Goal: Task Accomplishment & Management: Manage account settings

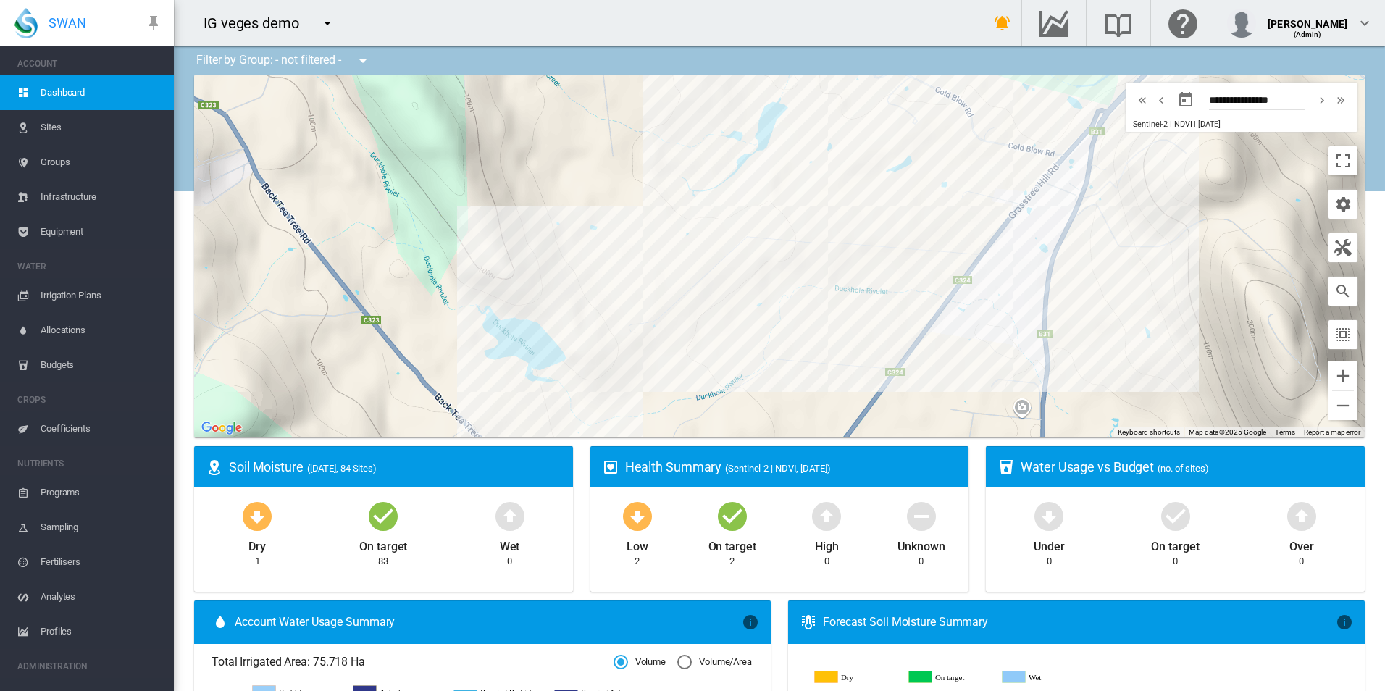
click at [88, 235] on span "Equipment" at bounding box center [102, 231] width 122 height 35
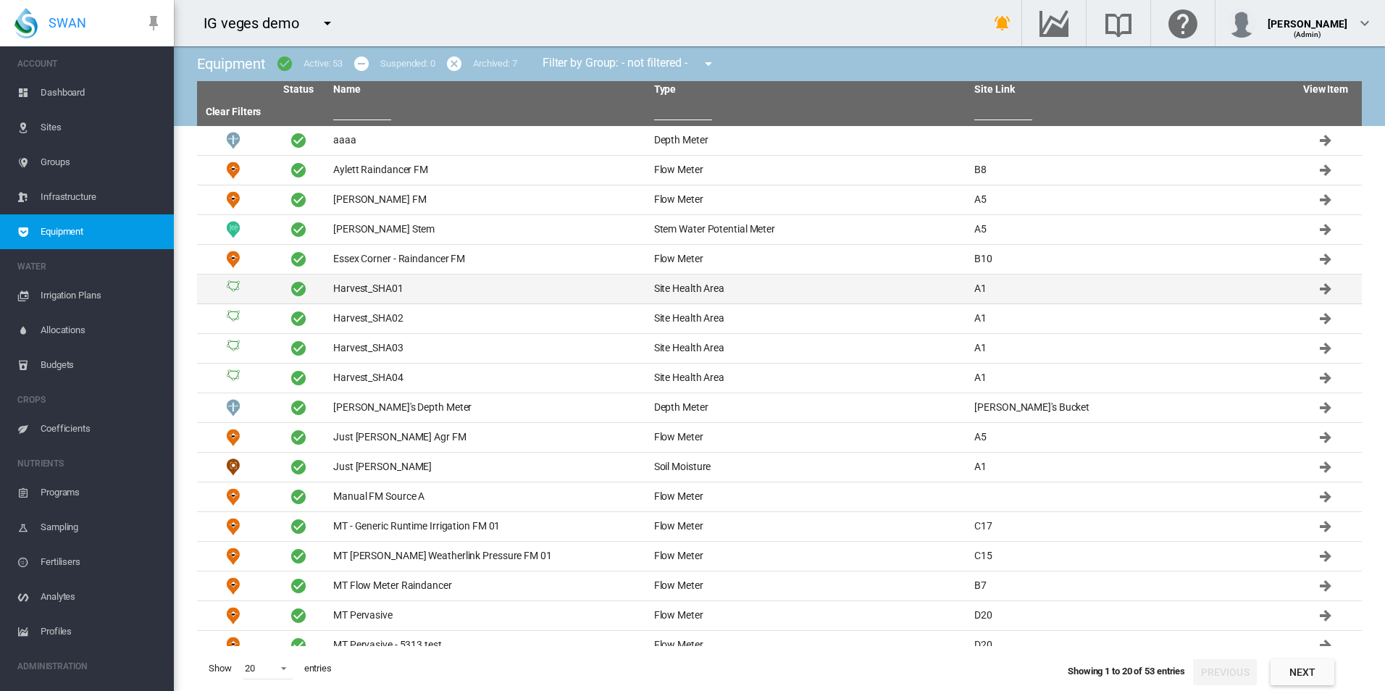
click at [486, 287] on td "Harvest_SHA01" at bounding box center [487, 289] width 321 height 29
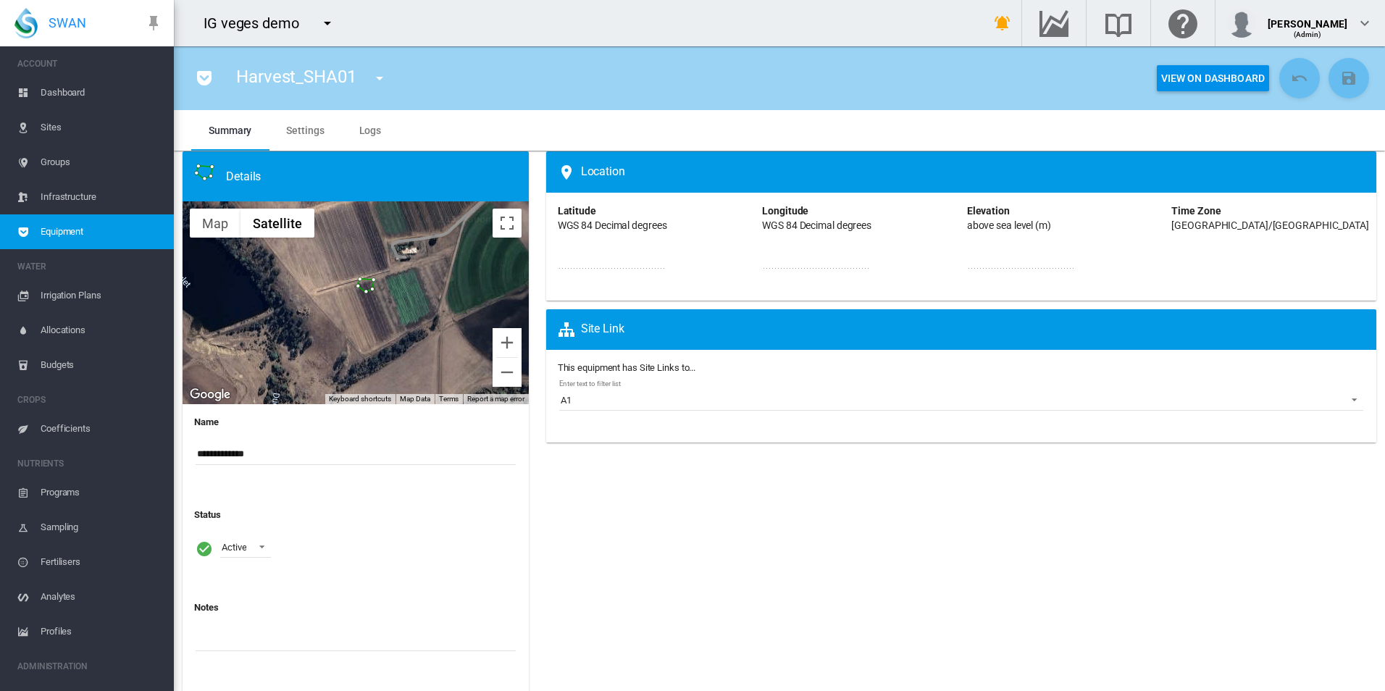
click at [318, 105] on div "Harvest_SHA01 aaaa (Depth Meter) Aylett Raindancer FM (Flow Meter) [PERSON_NAME…" at bounding box center [779, 78] width 1211 height 64
click at [319, 118] on md-tab-item "Settings" at bounding box center [305, 130] width 72 height 41
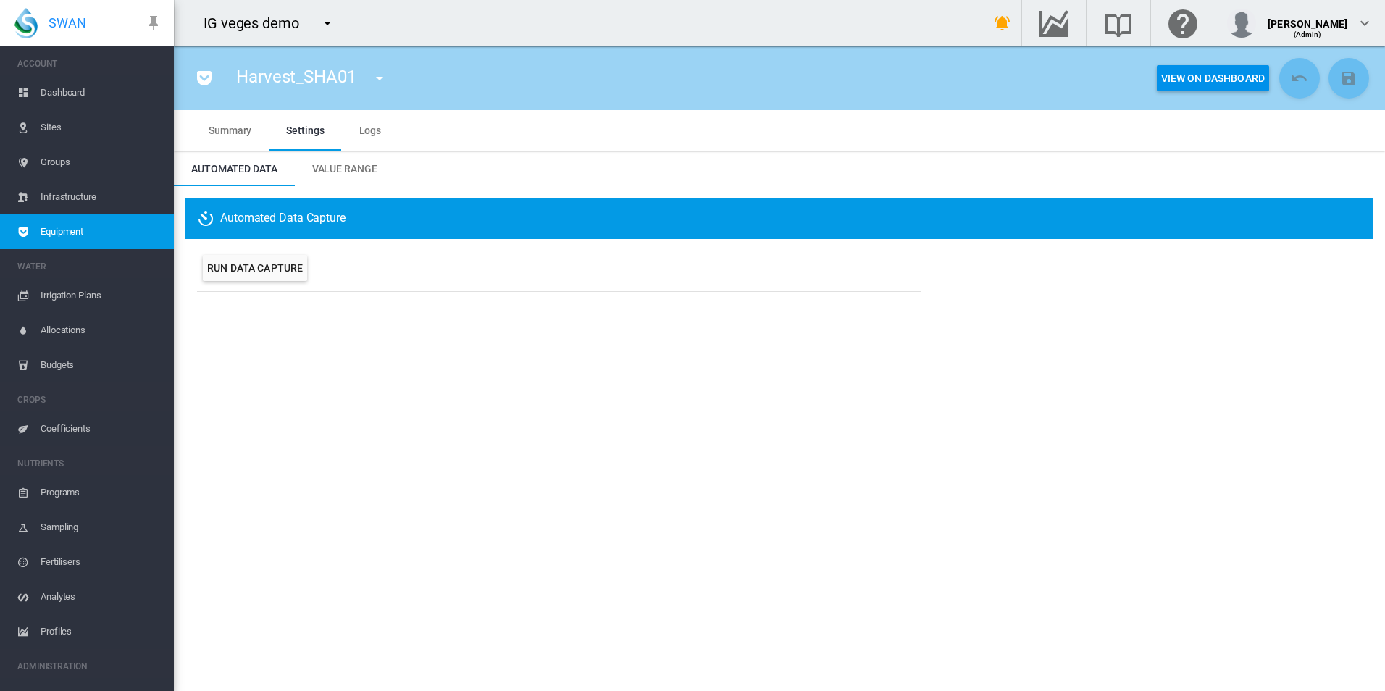
click at [357, 157] on md-tab-item "Value Range" at bounding box center [345, 168] width 100 height 35
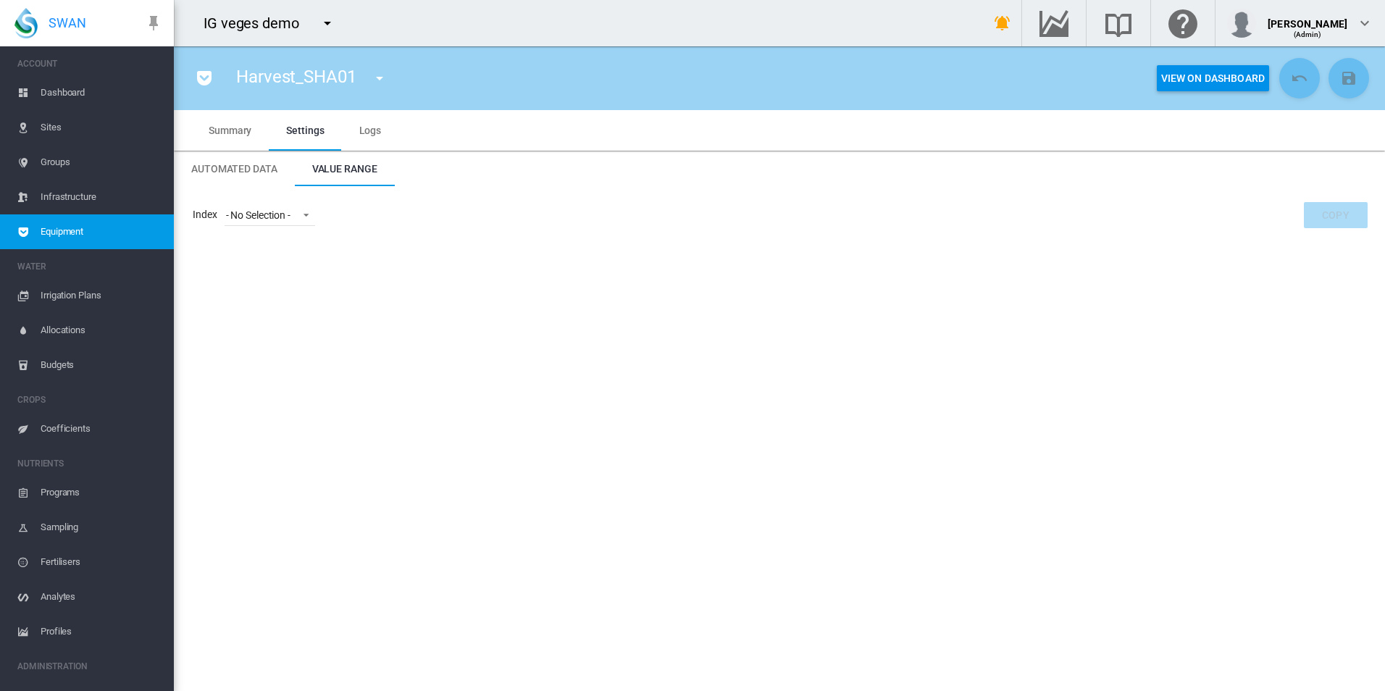
click at [318, 201] on div "Index - No Selection - - No Selection - NDVI - Normalised Difference Vegetation…" at bounding box center [779, 215] width 1188 height 35
click at [307, 212] on span at bounding box center [301, 213] width 17 height 13
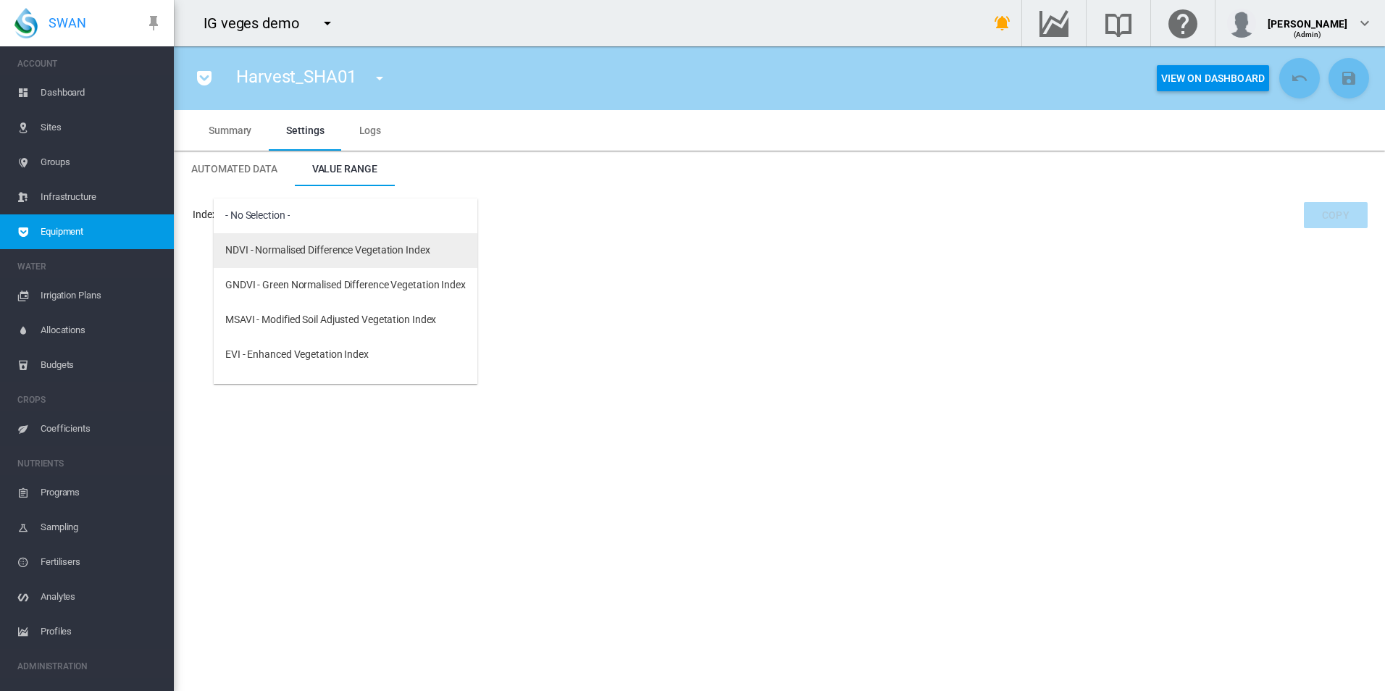
click at [296, 245] on div "NDVI - Normalised Difference Vegetation Index" at bounding box center [327, 250] width 205 height 14
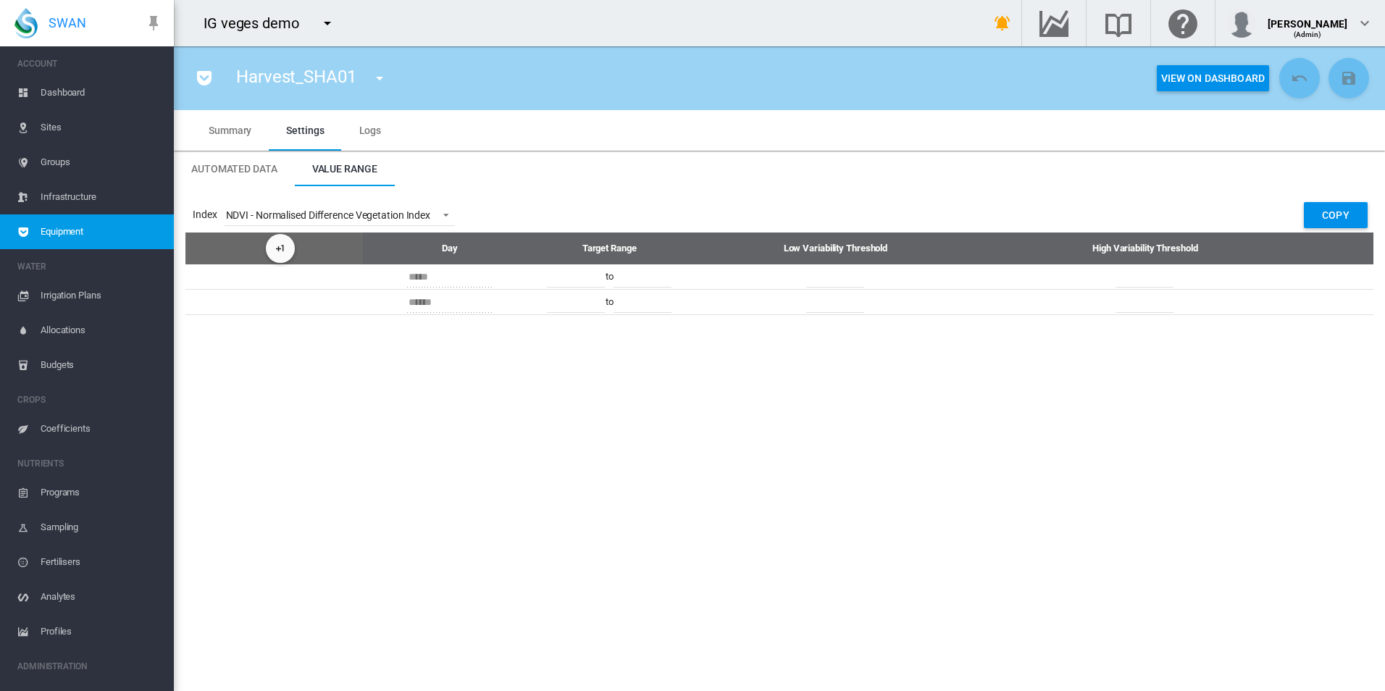
click at [521, 195] on div "Index NDVI - Normalised Difference Vegetation Index Copy Day Target Range Low V…" at bounding box center [779, 256] width 1211 height 141
